Goal: Task Accomplishment & Management: Use online tool/utility

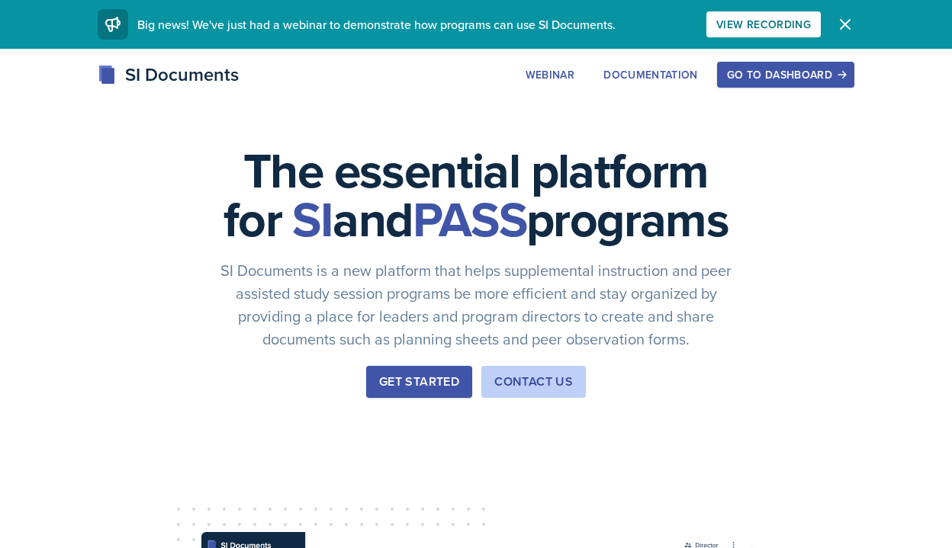
click at [400, 391] on div "Get Started" at bounding box center [419, 382] width 80 height 18
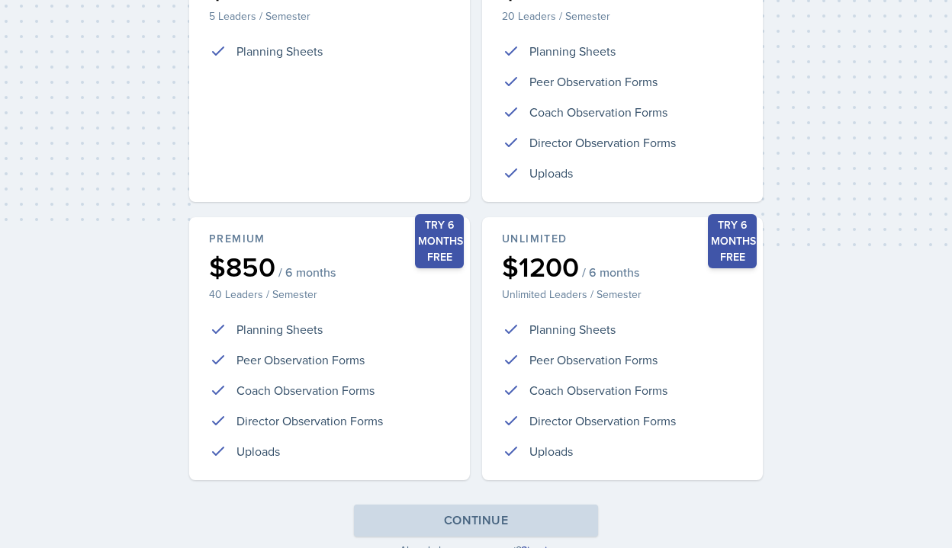
scroll to position [355, 0]
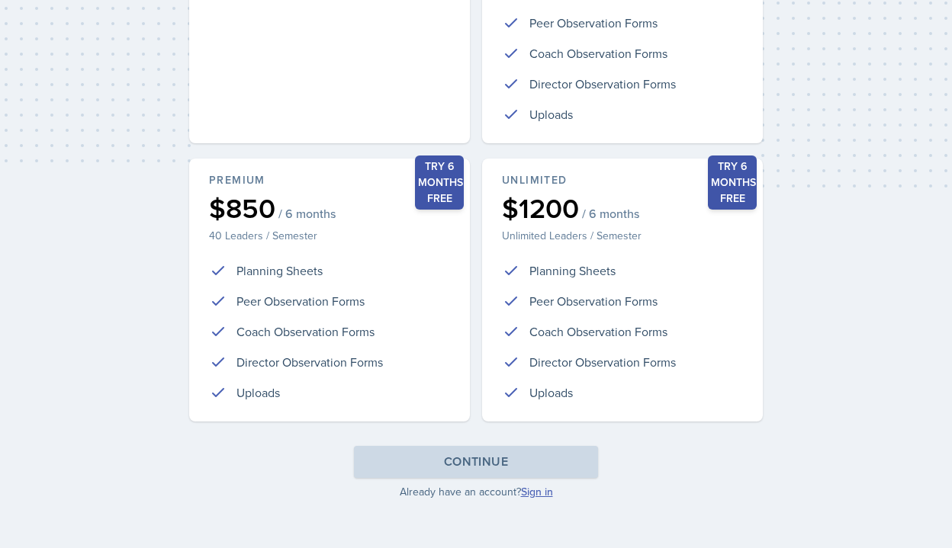
click at [532, 494] on link "Sign in" at bounding box center [537, 491] width 32 height 15
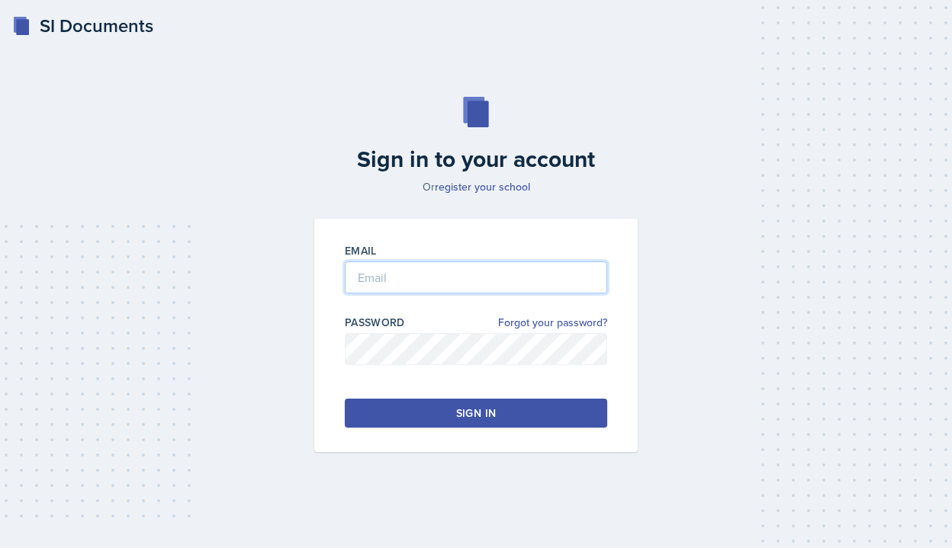
type input "[PERSON_NAME][EMAIL_ADDRESS][PERSON_NAME][DOMAIN_NAME]"
click at [464, 421] on button "Sign in" at bounding box center [476, 413] width 262 height 29
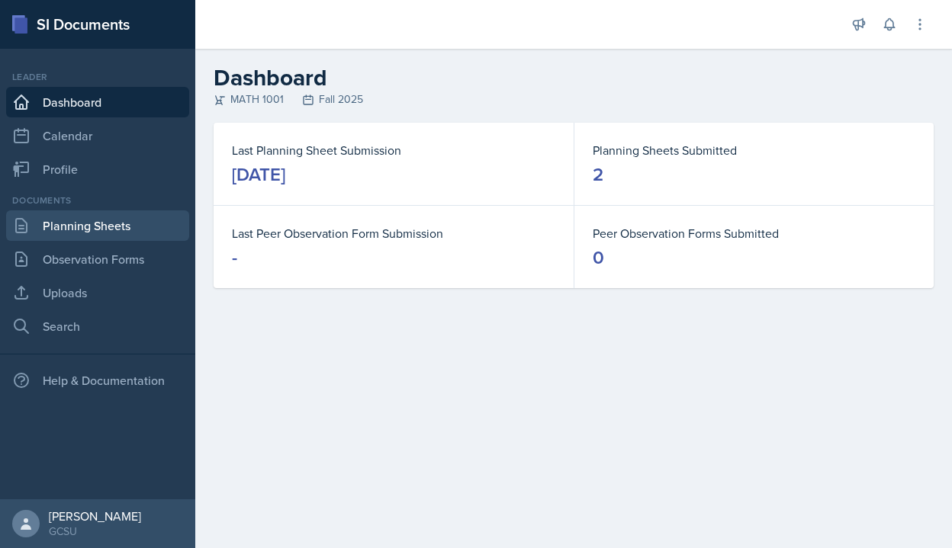
click at [92, 239] on link "Planning Sheets" at bounding box center [97, 225] width 183 height 31
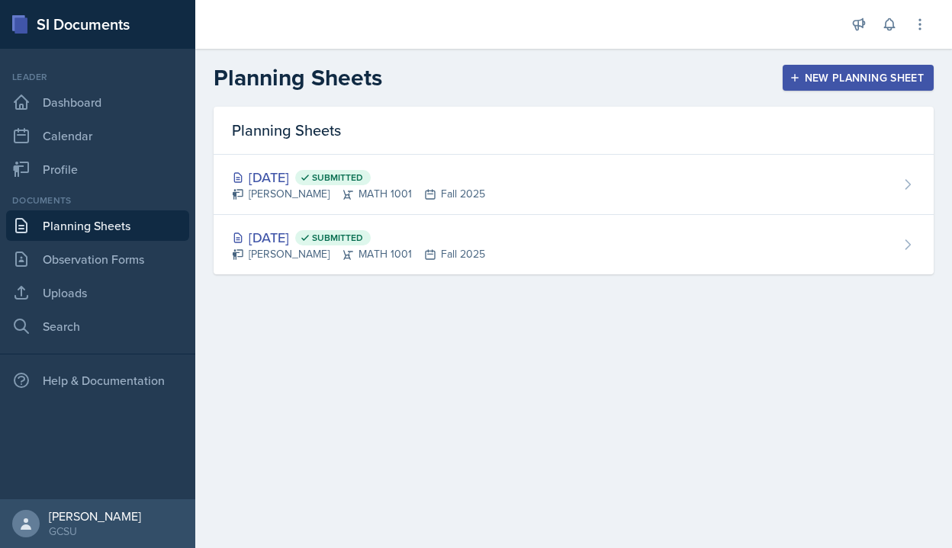
click at [820, 87] on button "New Planning Sheet" at bounding box center [857, 78] width 151 height 26
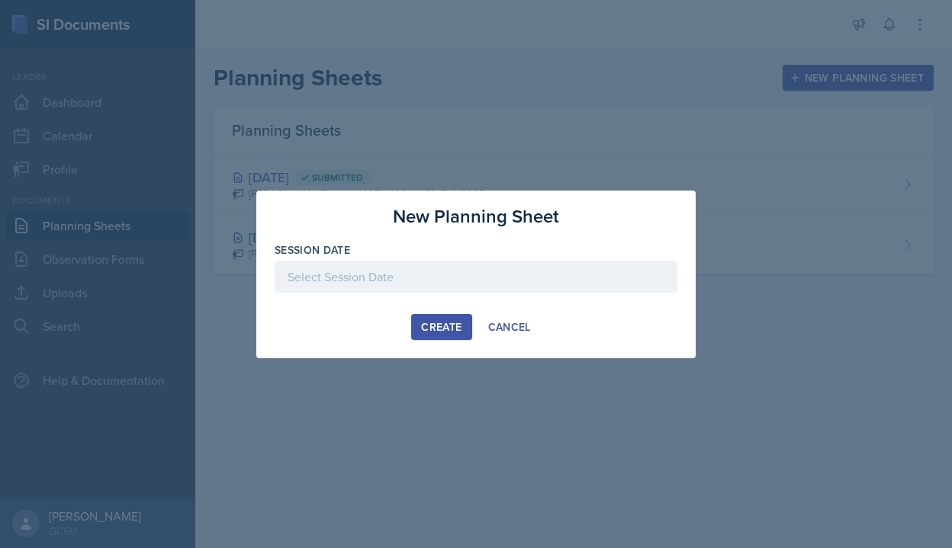
click at [303, 270] on div at bounding box center [476, 277] width 403 height 32
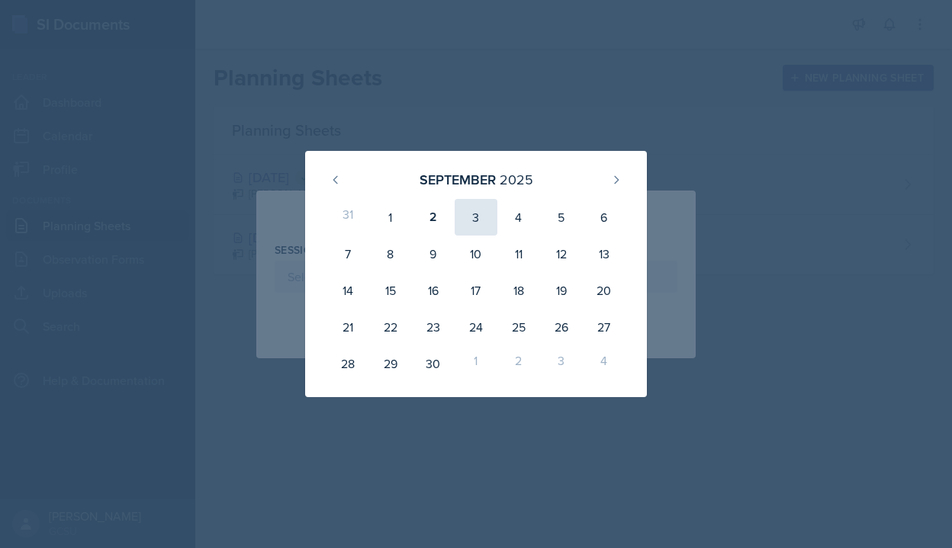
click at [472, 220] on div "3" at bounding box center [476, 217] width 43 height 37
type input "[DATE]"
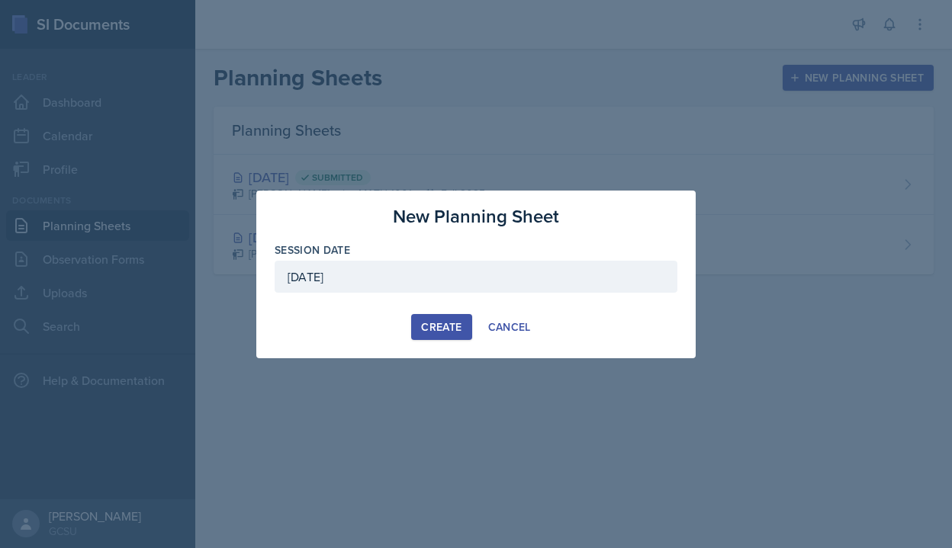
click at [435, 325] on div "Create" at bounding box center [441, 327] width 40 height 12
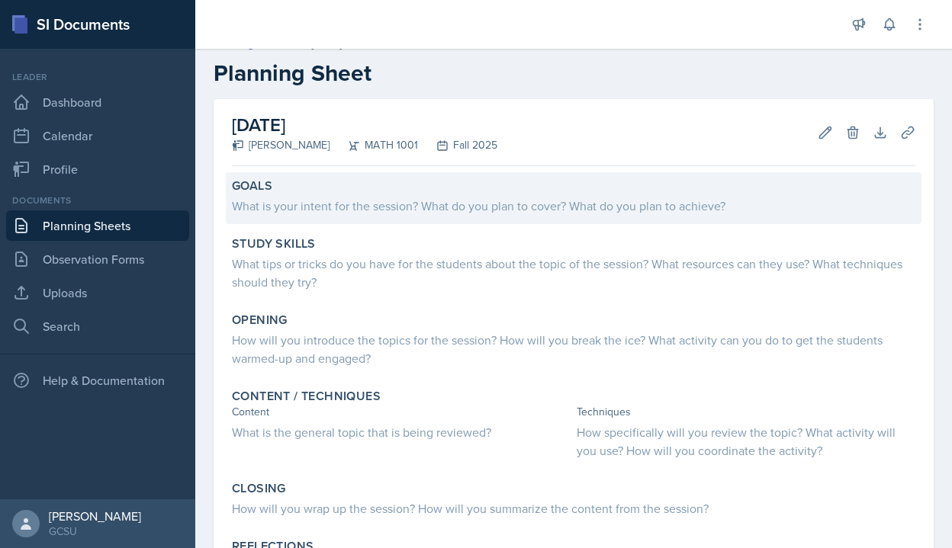
scroll to position [17, 0]
